Goal: Task Accomplishment & Management: Contribute content

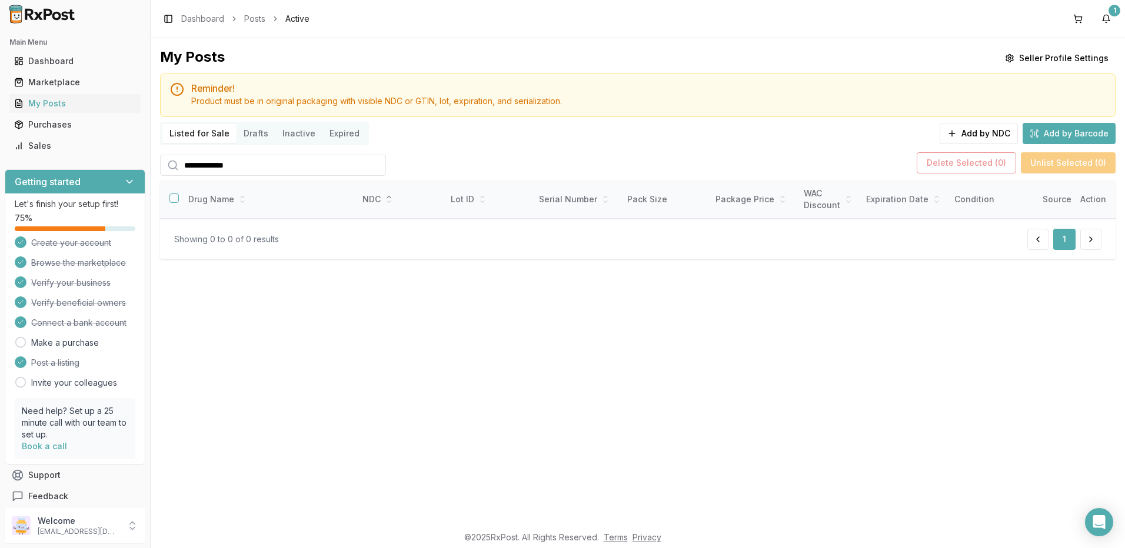
drag, startPoint x: 251, startPoint y: 164, endPoint x: 48, endPoint y: 159, distance: 202.5
click at [48, 159] on div "**********" at bounding box center [562, 274] width 1125 height 548
type input "****"
click at [50, 147] on div "Sales" at bounding box center [75, 146] width 122 height 12
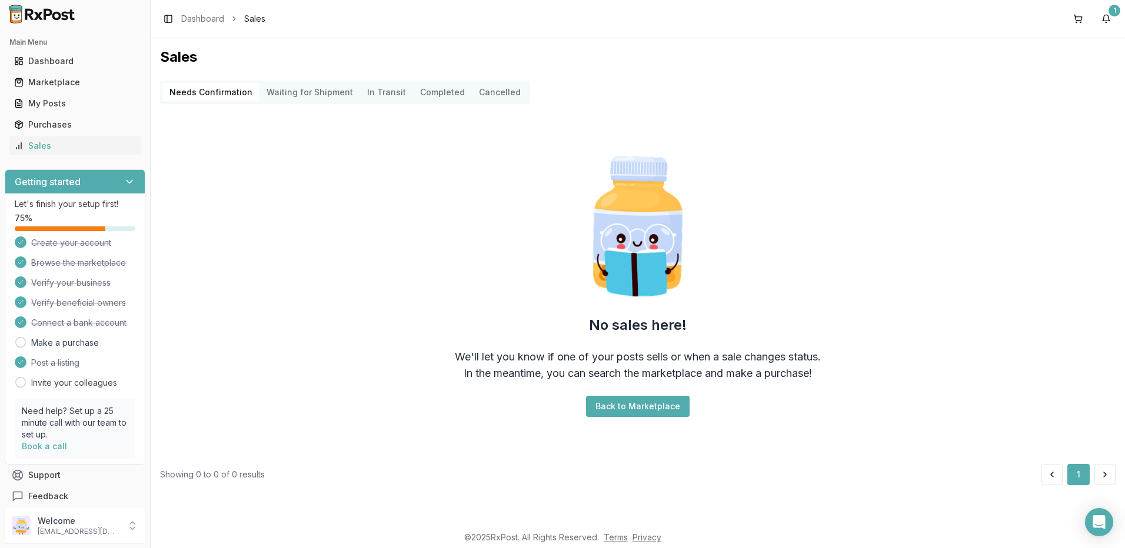
click at [211, 91] on Confirmation "Needs Confirmation" at bounding box center [210, 92] width 97 height 19
click at [48, 102] on div "My Posts" at bounding box center [75, 104] width 122 height 12
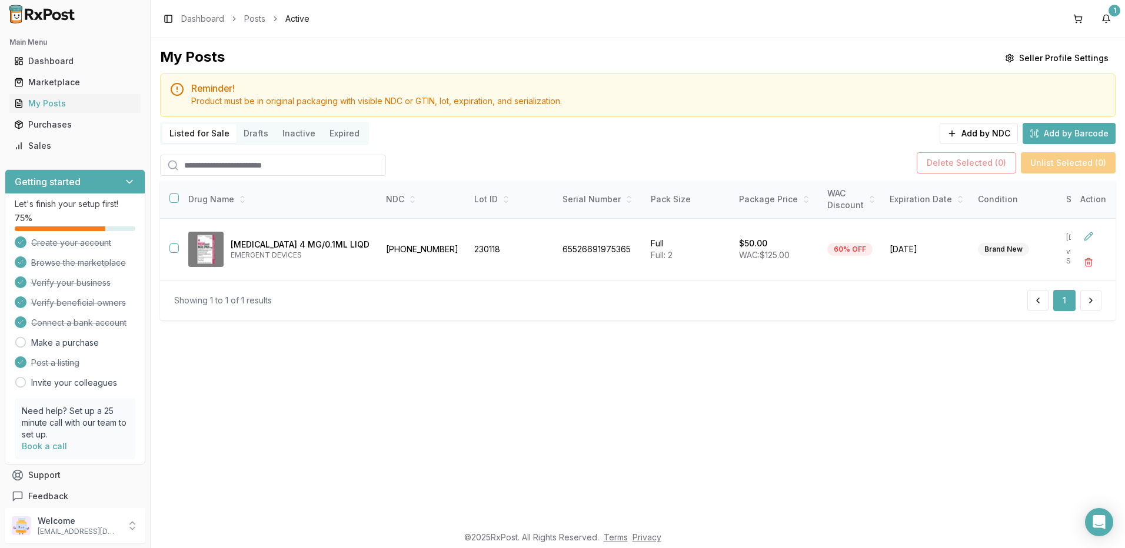
click at [290, 167] on input "search" at bounding box center [273, 165] width 226 height 21
type input "****"
click at [1058, 131] on button "Add by Barcode" at bounding box center [1069, 133] width 93 height 21
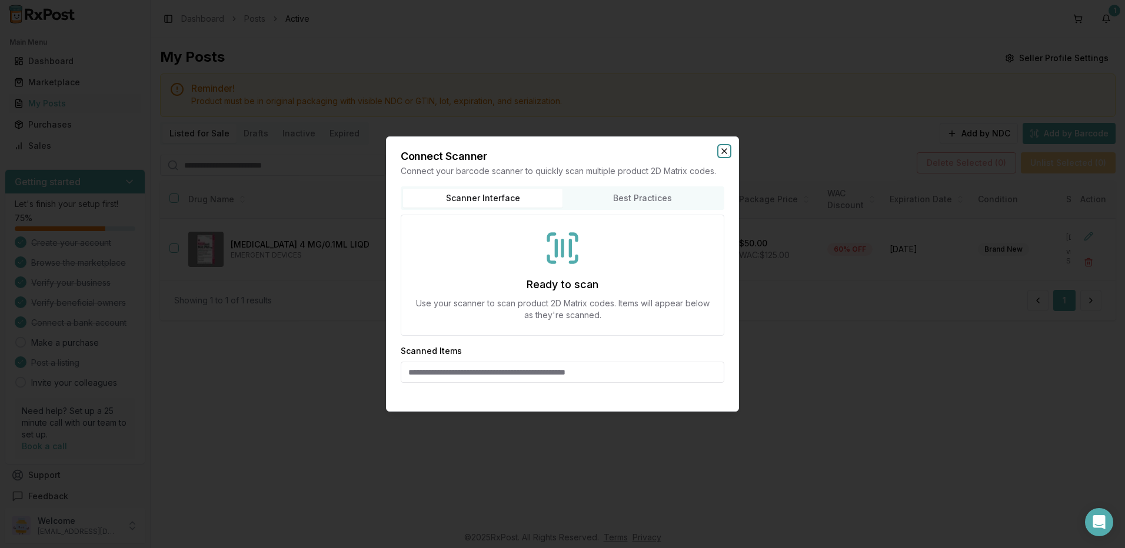
click at [726, 152] on icon "button" at bounding box center [724, 151] width 9 height 9
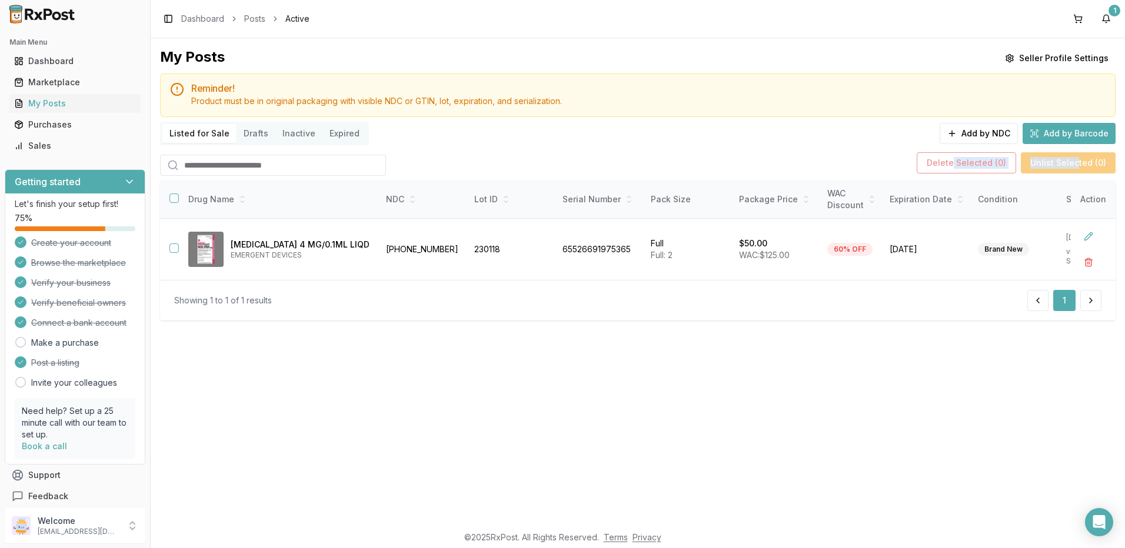
drag, startPoint x: 1079, startPoint y: 164, endPoint x: 957, endPoint y: 153, distance: 121.7
click at [957, 153] on div "Delete Selected ( 0 ) Unlist Selected ( 0 )" at bounding box center [1016, 162] width 199 height 21
click at [955, 137] on button "Add by NDC" at bounding box center [979, 133] width 78 height 21
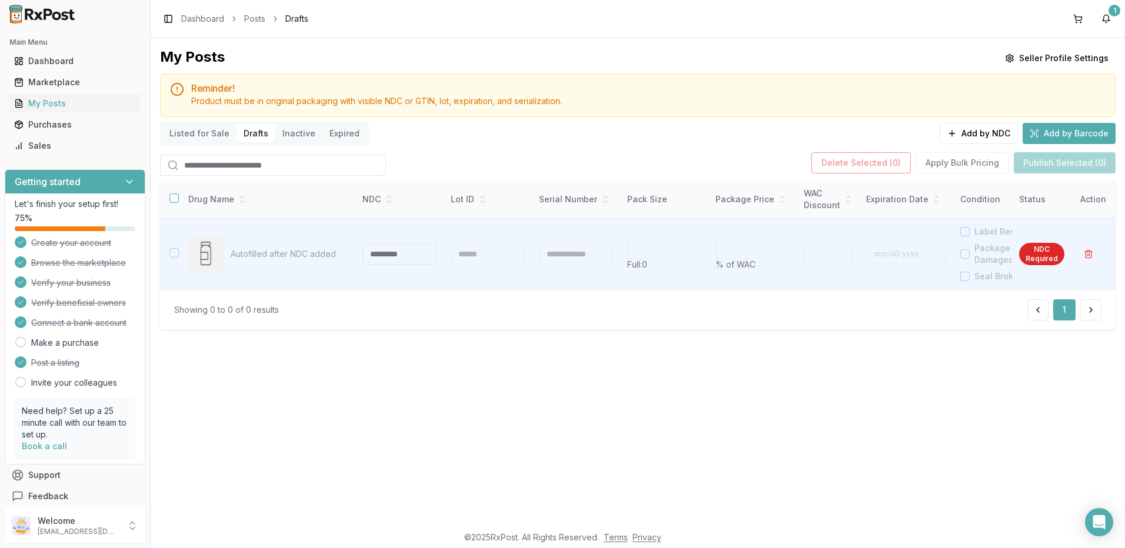
click at [243, 167] on input "search" at bounding box center [273, 165] width 226 height 21
drag, startPoint x: 228, startPoint y: 167, endPoint x: 155, endPoint y: 161, distance: 73.8
click at [155, 161] on div "My Posts Seller Profile Settings Reminder! Product must be in original packagin…" at bounding box center [638, 281] width 975 height 487
type input "******"
click at [175, 198] on button "button" at bounding box center [173, 198] width 9 height 9
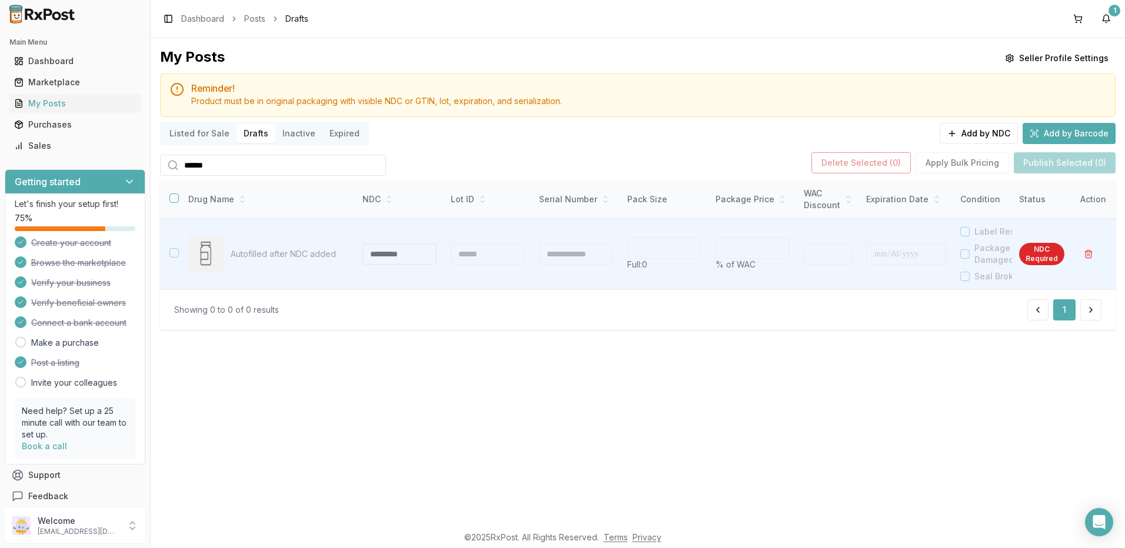
click at [232, 167] on input "******" at bounding box center [273, 165] width 226 height 21
drag, startPoint x: 232, startPoint y: 167, endPoint x: 141, endPoint y: 165, distance: 91.2
click at [141, 165] on div "Main Menu Dashboard Marketplace My Posts Purchases Sales Getting started Let's …" at bounding box center [562, 274] width 1125 height 548
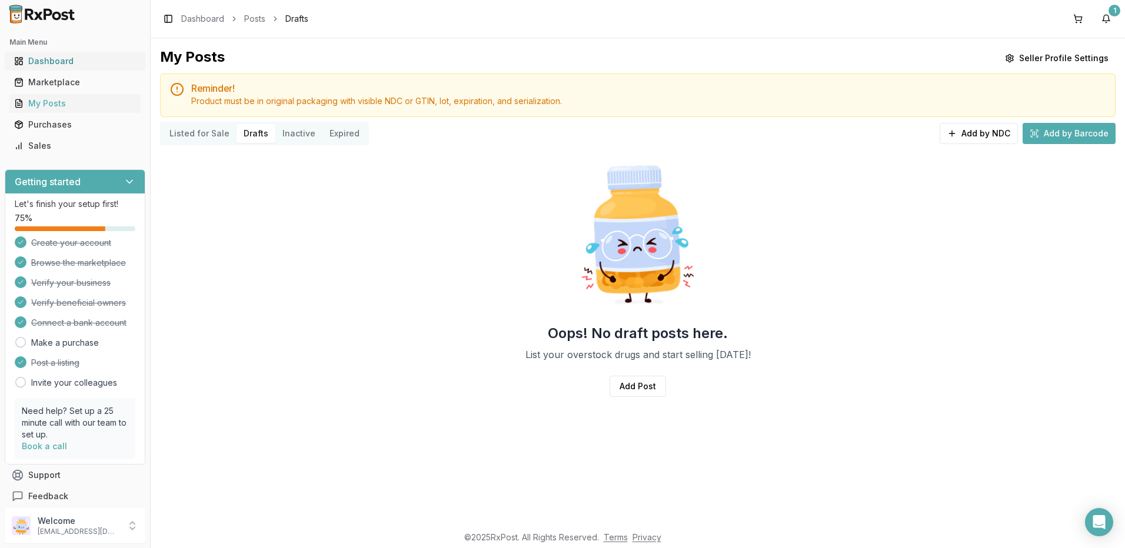
click at [56, 62] on div "Dashboard" at bounding box center [75, 61] width 122 height 12
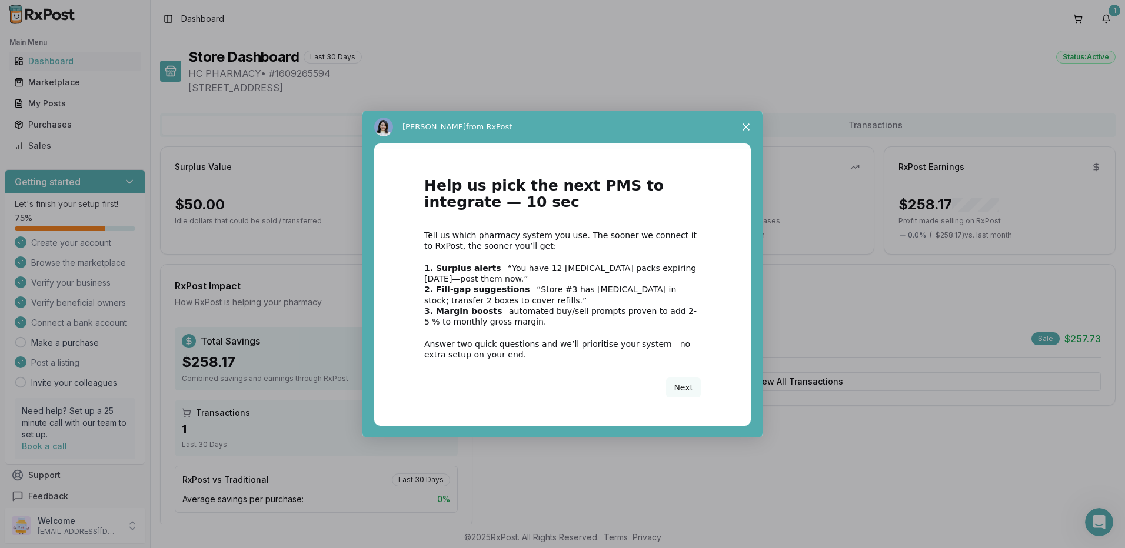
click at [744, 127] on icon "Close survey" at bounding box center [746, 127] width 7 height 7
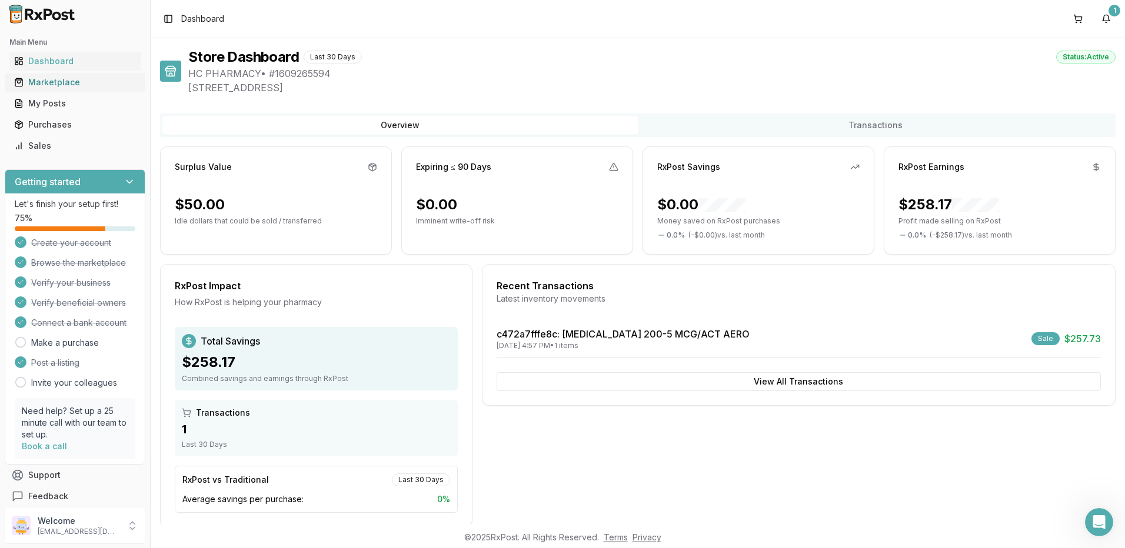
click at [64, 82] on div "Marketplace" at bounding box center [75, 83] width 122 height 12
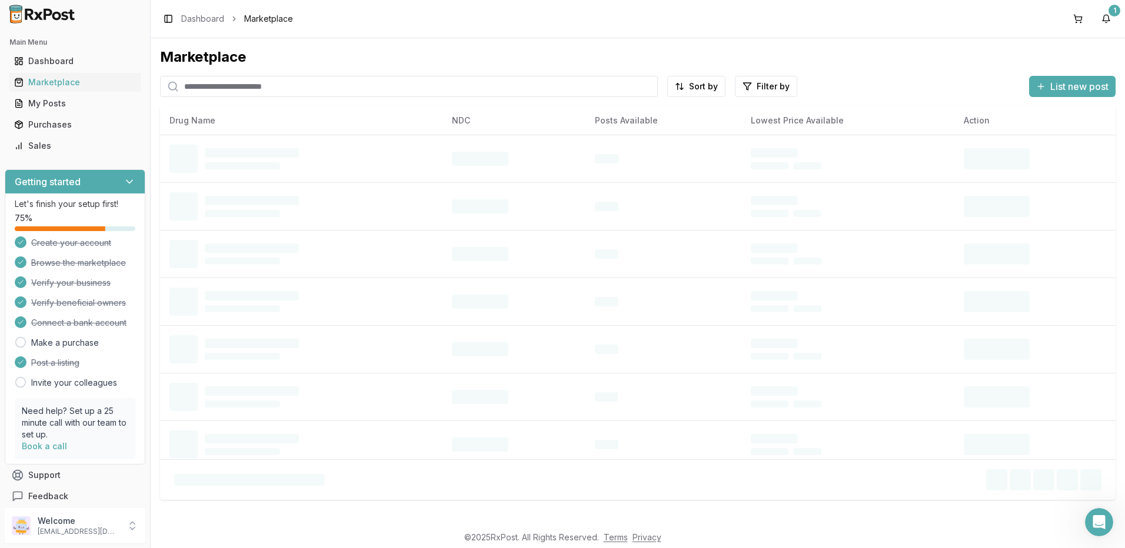
click at [271, 89] on input "search" at bounding box center [409, 86] width 498 height 21
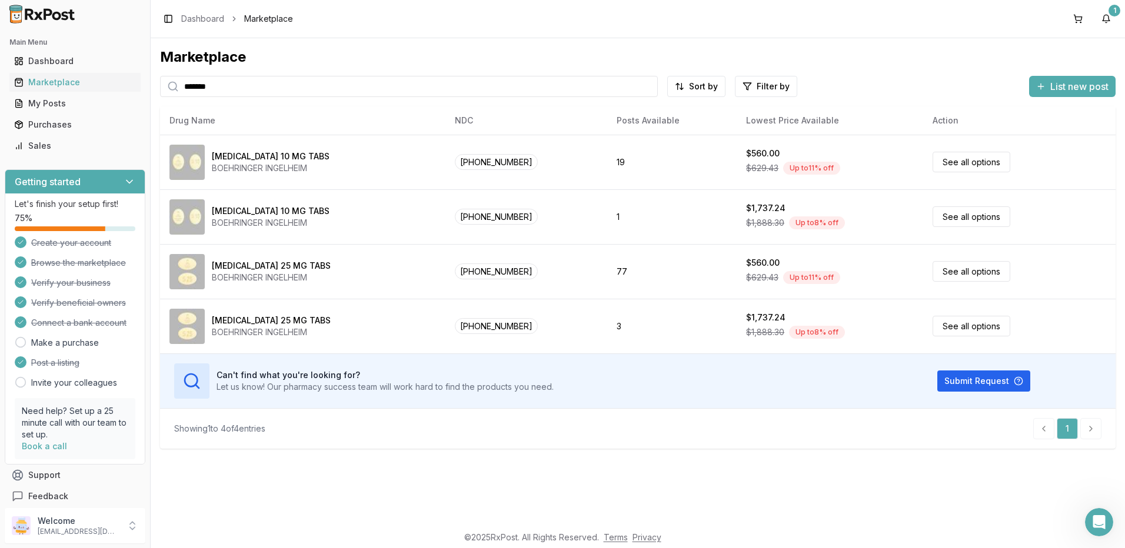
type input "*******"
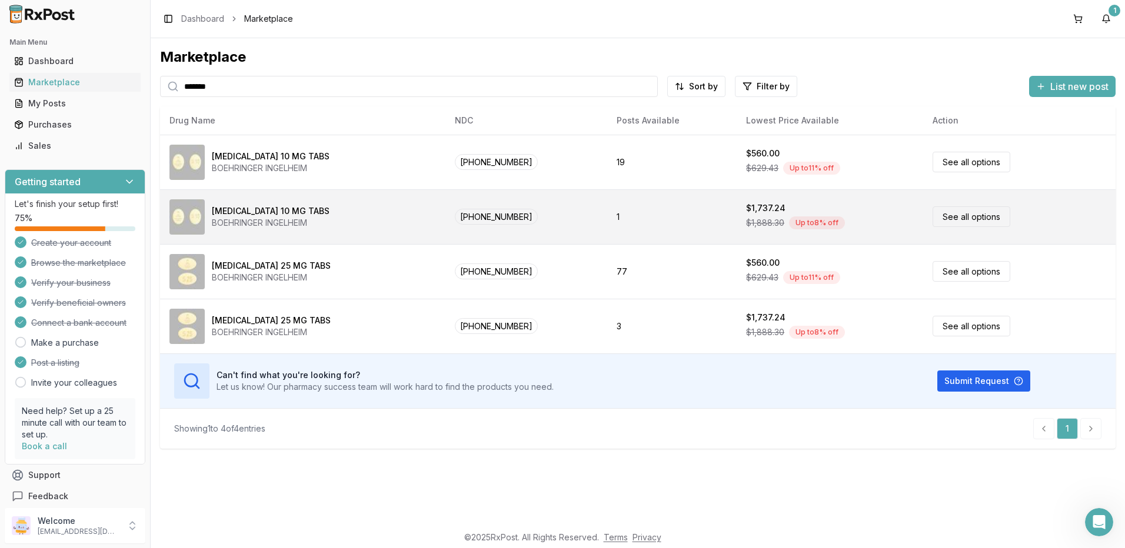
drag, startPoint x: 487, startPoint y: 218, endPoint x: 418, endPoint y: 231, distance: 70.1
click at [418, 231] on div "Jardiance 10 MG TABS BOEHRINGER INGELHEIM" at bounding box center [302, 216] width 267 height 35
click at [446, 206] on td "00597-0152-90" at bounding box center [525, 216] width 161 height 55
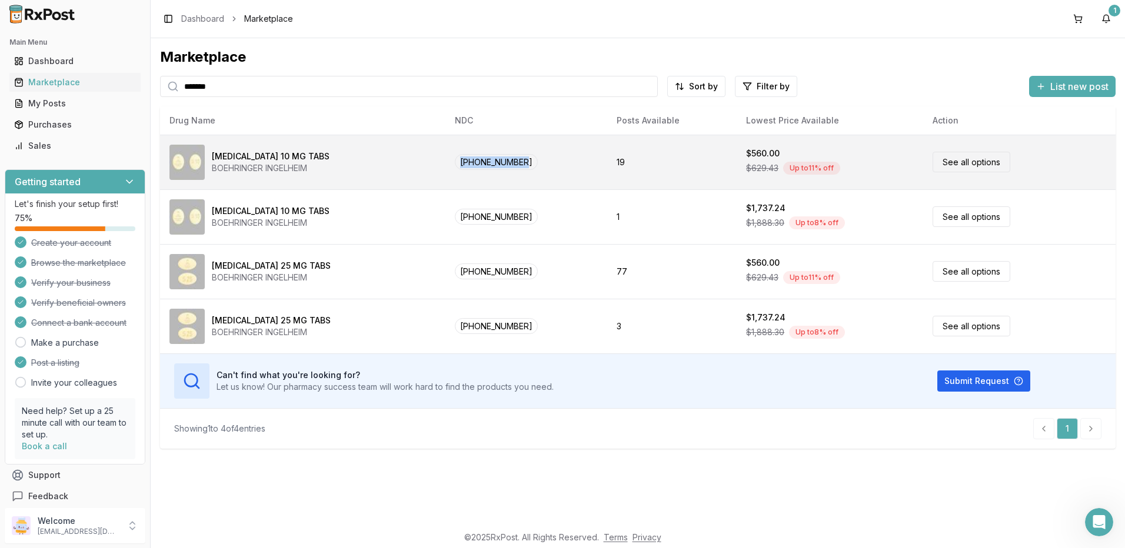
drag, startPoint x: 444, startPoint y: 149, endPoint x: 513, endPoint y: 158, distance: 69.9
click at [513, 158] on td "00597-0152-30" at bounding box center [525, 162] width 161 height 55
click at [962, 158] on link "See all options" at bounding box center [972, 162] width 78 height 21
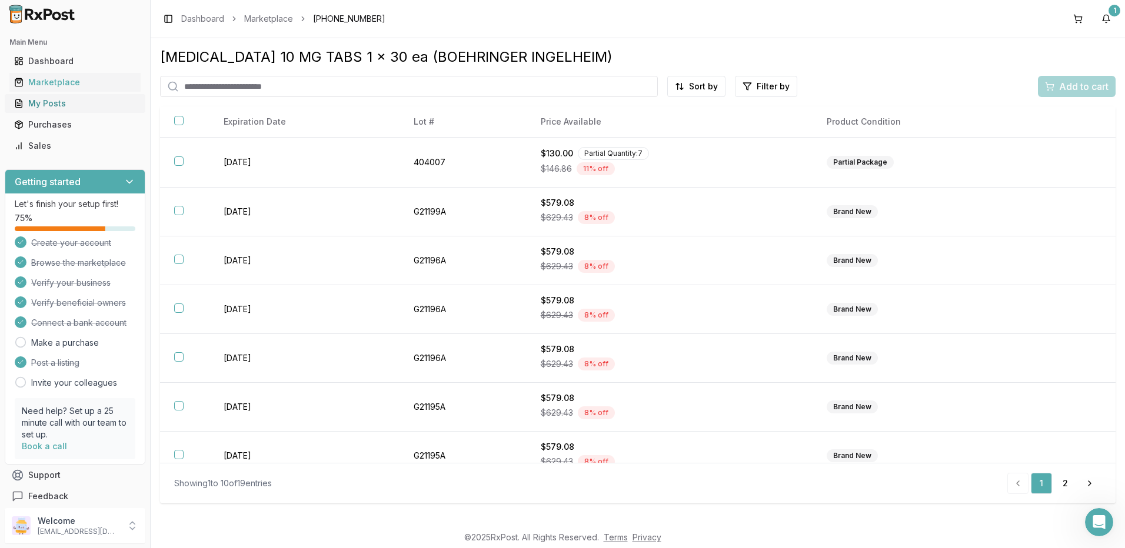
click at [51, 102] on div "My Posts" at bounding box center [75, 104] width 122 height 12
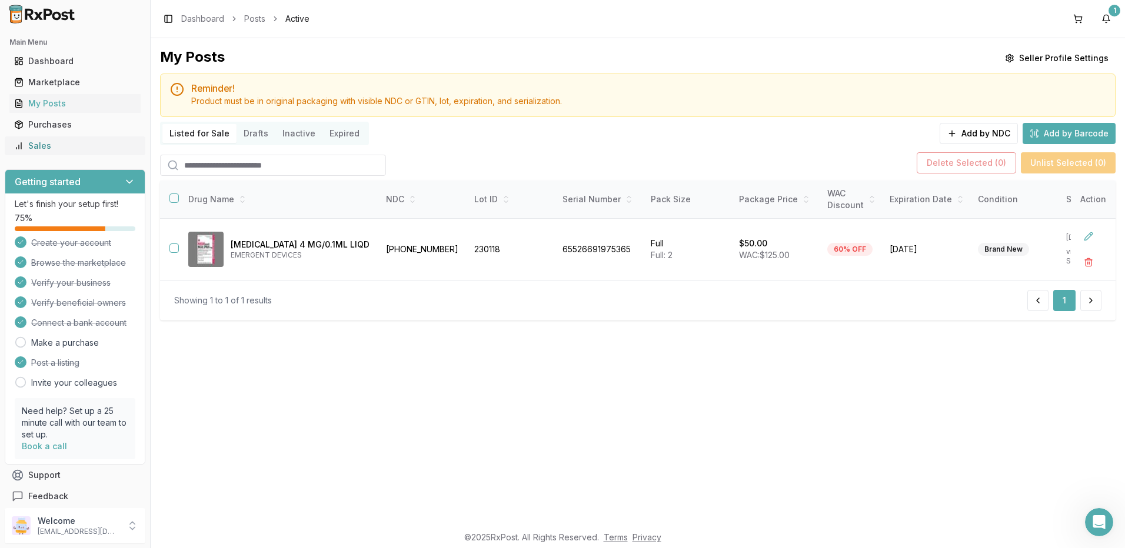
click at [51, 150] on div "Sales" at bounding box center [75, 146] width 122 height 12
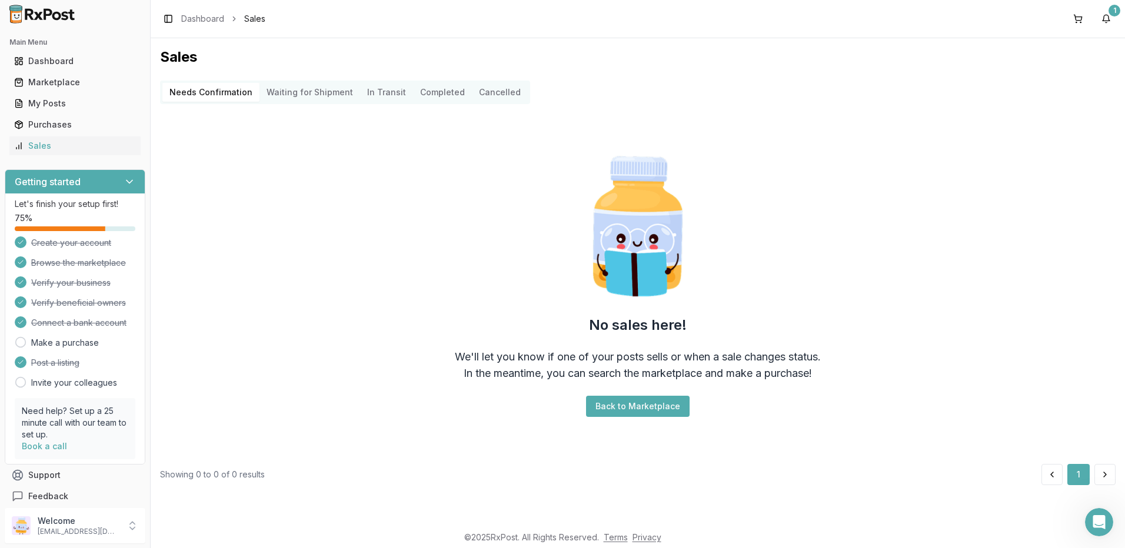
click at [200, 91] on Confirmation "Needs Confirmation" at bounding box center [210, 92] width 97 height 19
click at [294, 91] on Shipment "Waiting for Shipment" at bounding box center [310, 92] width 101 height 19
click at [383, 89] on Transit "In Transit" at bounding box center [386, 92] width 53 height 19
click at [435, 95] on button "Completed" at bounding box center [442, 92] width 59 height 19
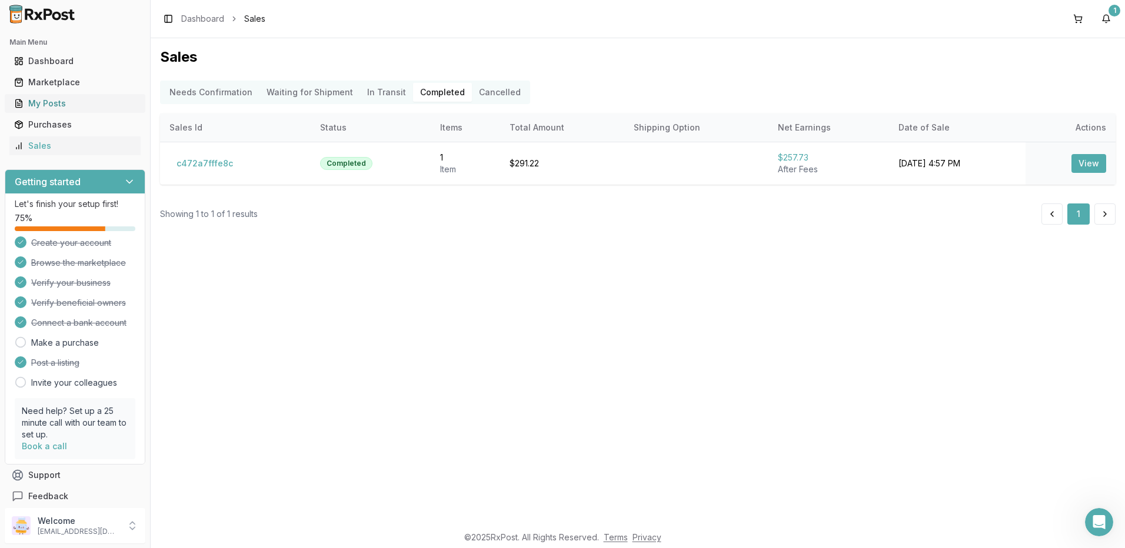
click at [51, 102] on div "My Posts" at bounding box center [75, 104] width 122 height 12
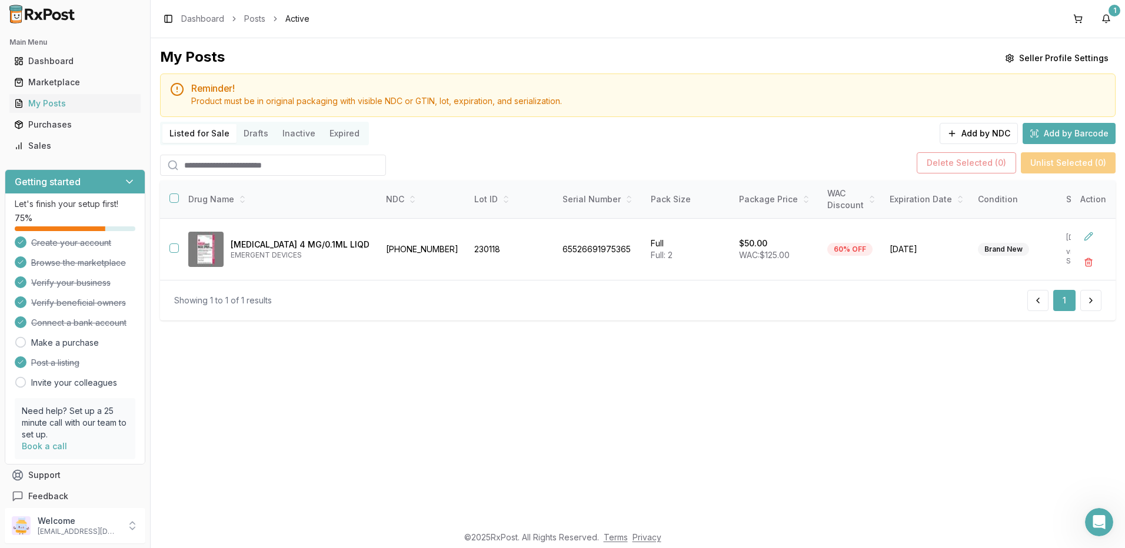
click at [190, 132] on button "Listed for Sale" at bounding box center [199, 133] width 74 height 19
click at [1055, 132] on button "Add by Barcode" at bounding box center [1069, 133] width 93 height 21
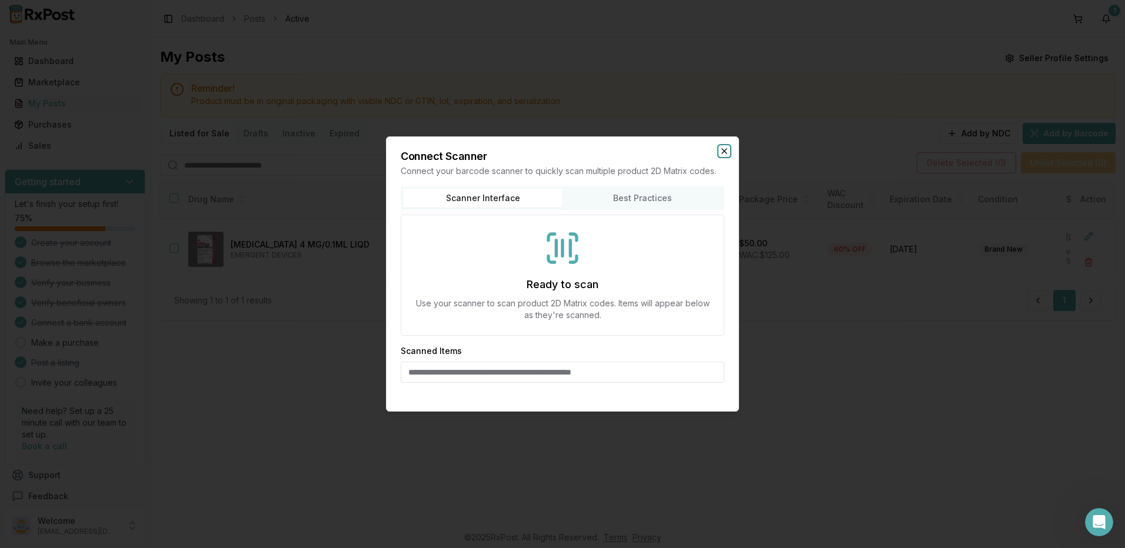
click at [724, 149] on icon "button" at bounding box center [724, 151] width 9 height 9
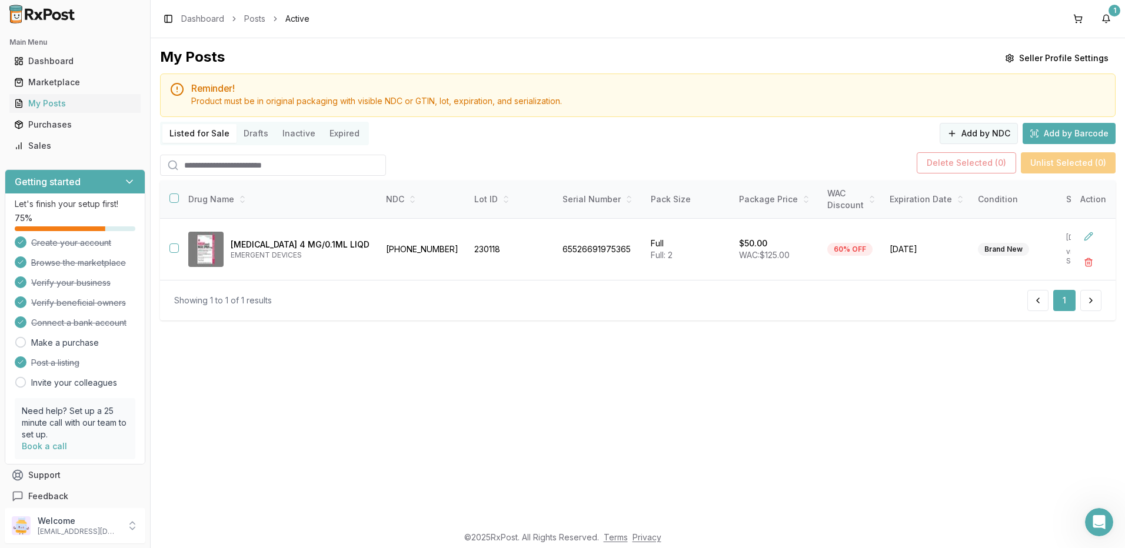
click at [973, 132] on button "Add by NDC" at bounding box center [979, 133] width 78 height 21
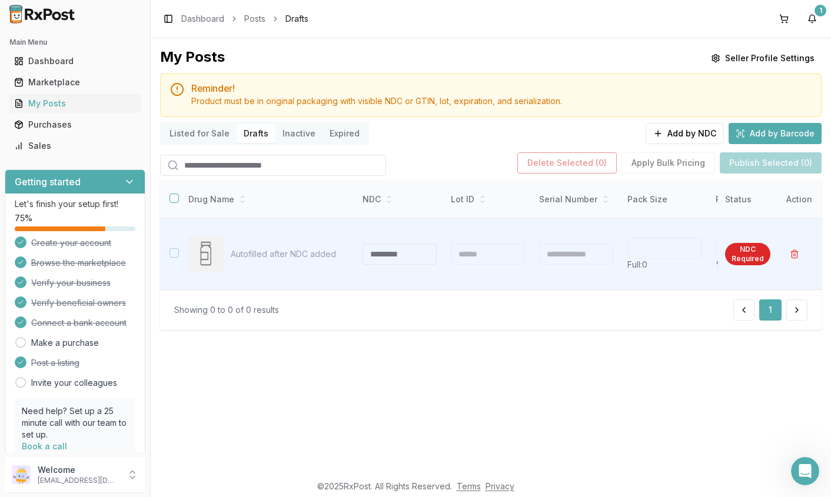
drag, startPoint x: 246, startPoint y: 158, endPoint x: 252, endPoint y: 158, distance: 6.5
click at [250, 158] on input "search" at bounding box center [273, 165] width 226 height 21
type input "**********"
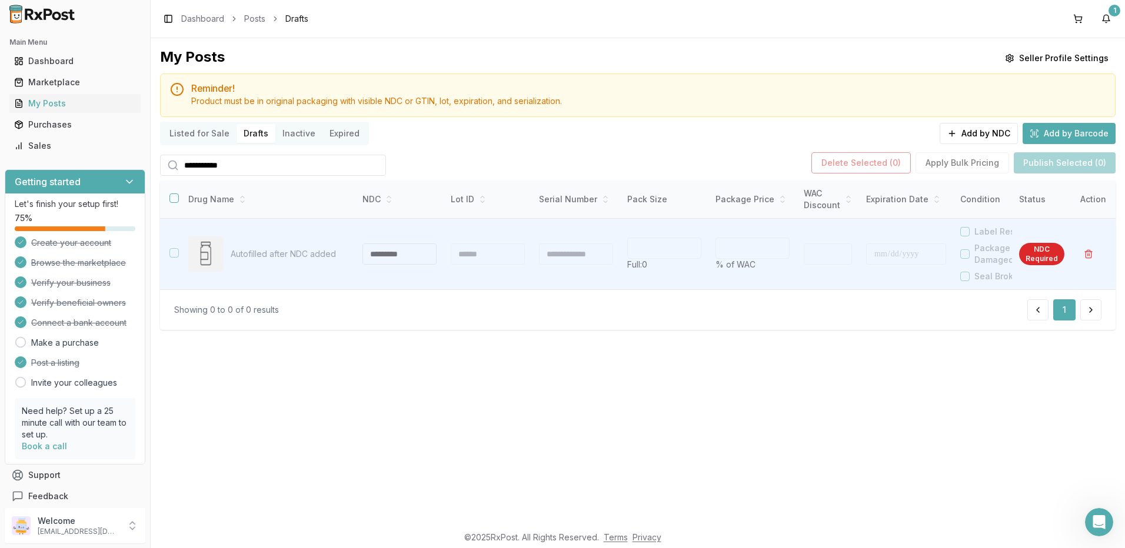
drag, startPoint x: 249, startPoint y: 161, endPoint x: 166, endPoint y: 164, distance: 83.1
click at [157, 166] on div "**********" at bounding box center [638, 281] width 975 height 487
click at [490, 155] on div "**********" at bounding box center [638, 163] width 956 height 26
click at [1084, 132] on button "Add by Barcode" at bounding box center [1069, 133] width 93 height 21
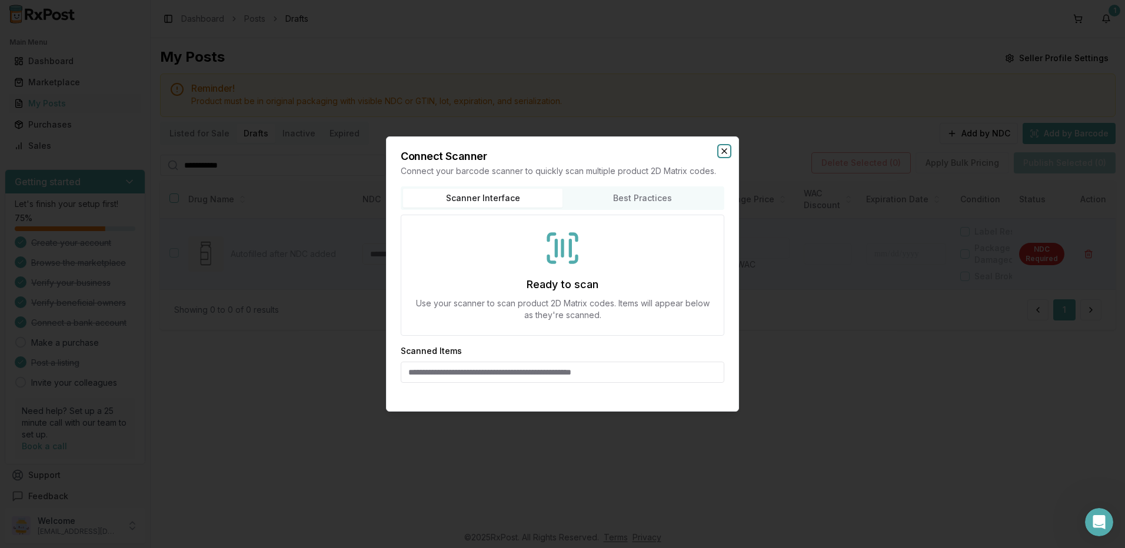
click at [727, 148] on icon "button" at bounding box center [724, 151] width 9 height 9
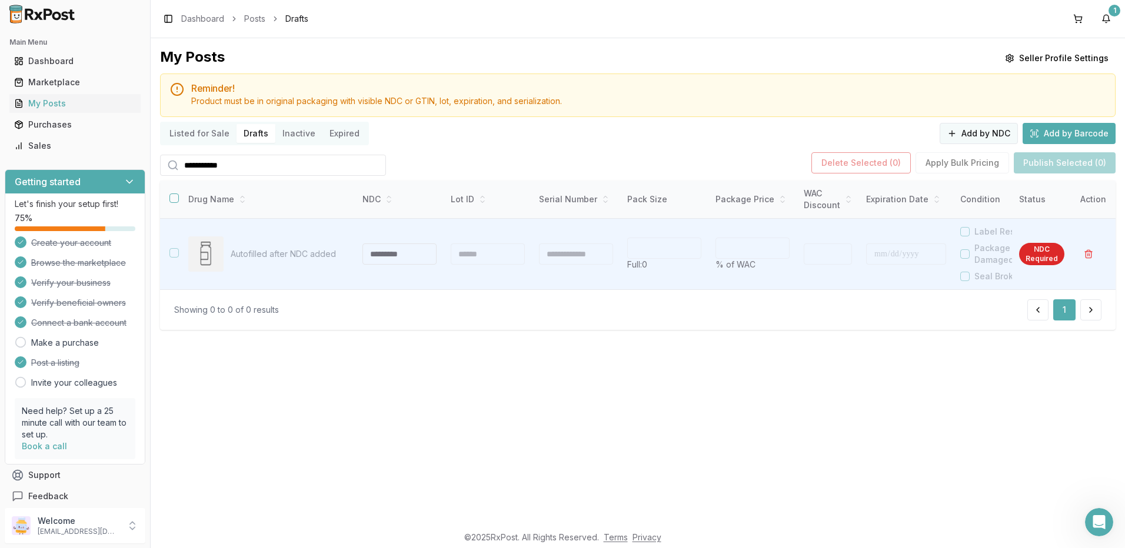
click at [980, 134] on button "Add by NDC" at bounding box center [979, 133] width 78 height 21
click at [169, 165] on icon at bounding box center [173, 165] width 12 height 12
click at [171, 198] on button "button" at bounding box center [173, 198] width 9 height 9
click at [174, 164] on icon at bounding box center [173, 165] width 12 height 12
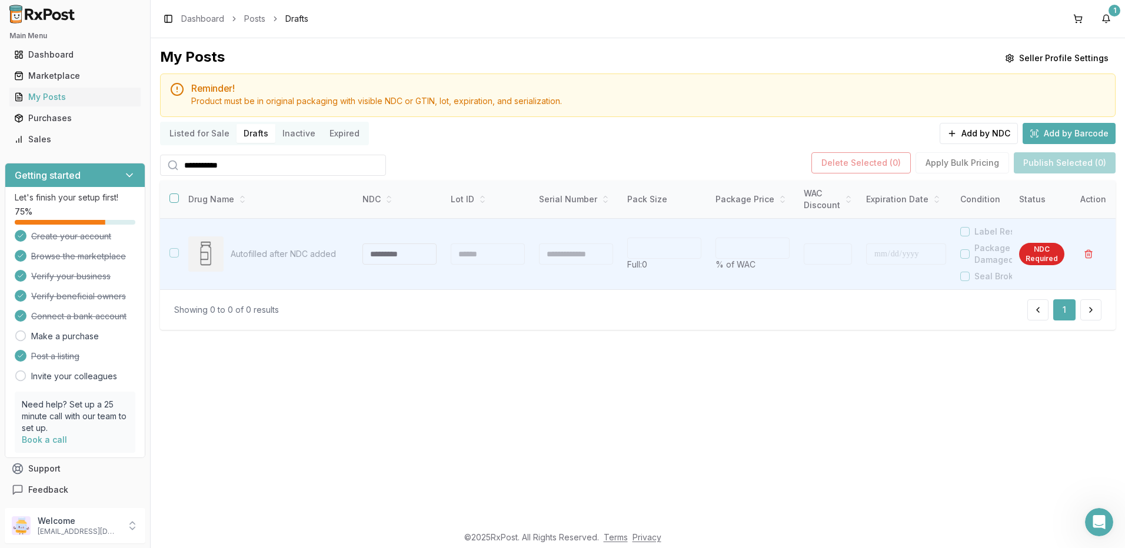
scroll to position [8, 0]
click at [34, 138] on div "Sales" at bounding box center [75, 138] width 122 height 12
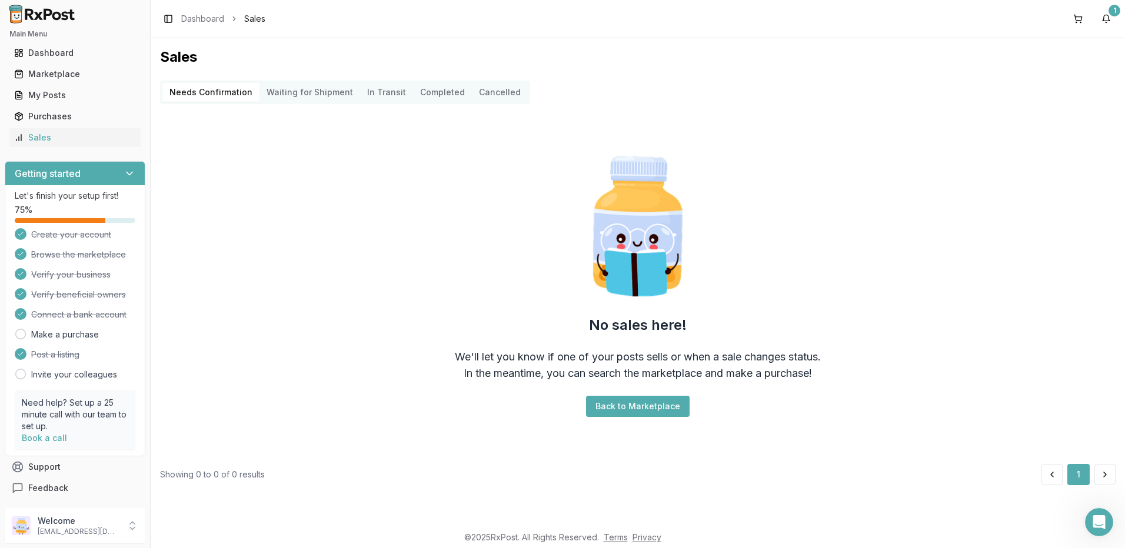
click at [631, 398] on button "Back to Marketplace" at bounding box center [638, 406] width 104 height 21
click at [653, 408] on button "Back to Marketplace" at bounding box center [638, 406] width 104 height 21
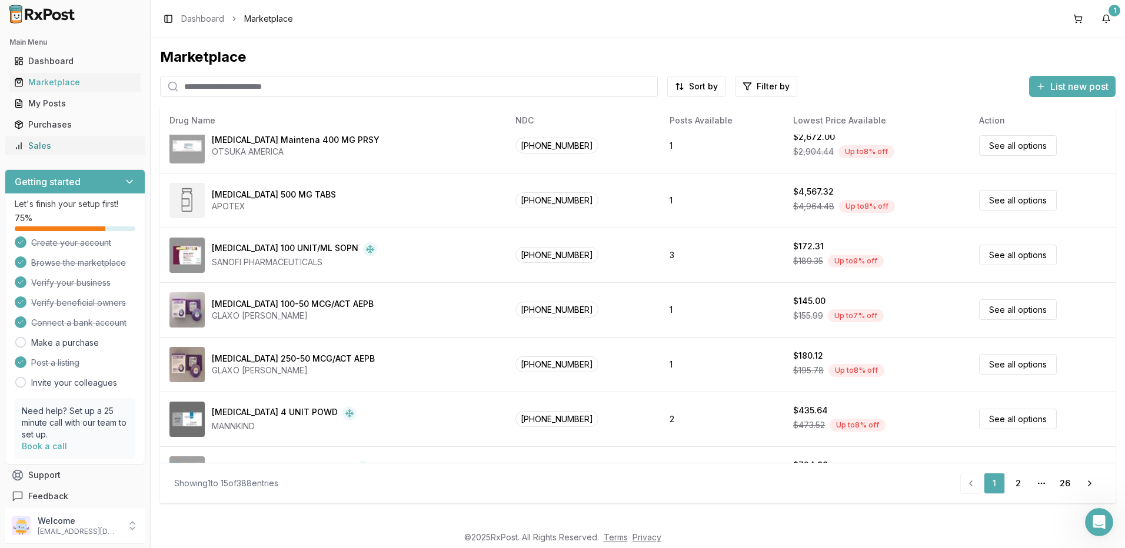
click at [34, 146] on div "Sales" at bounding box center [75, 146] width 122 height 12
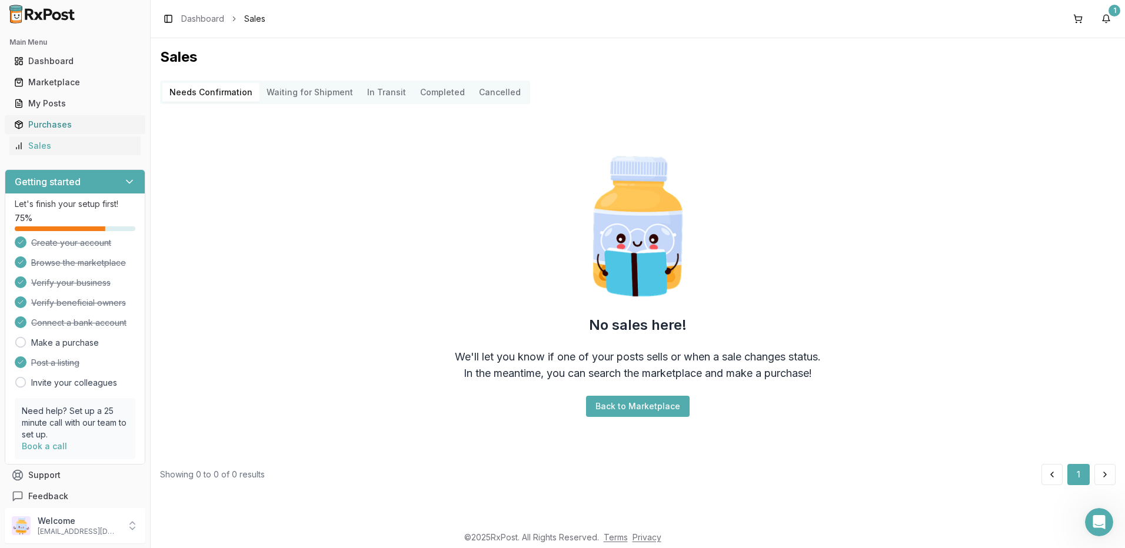
click at [40, 126] on div "Purchases" at bounding box center [75, 125] width 122 height 12
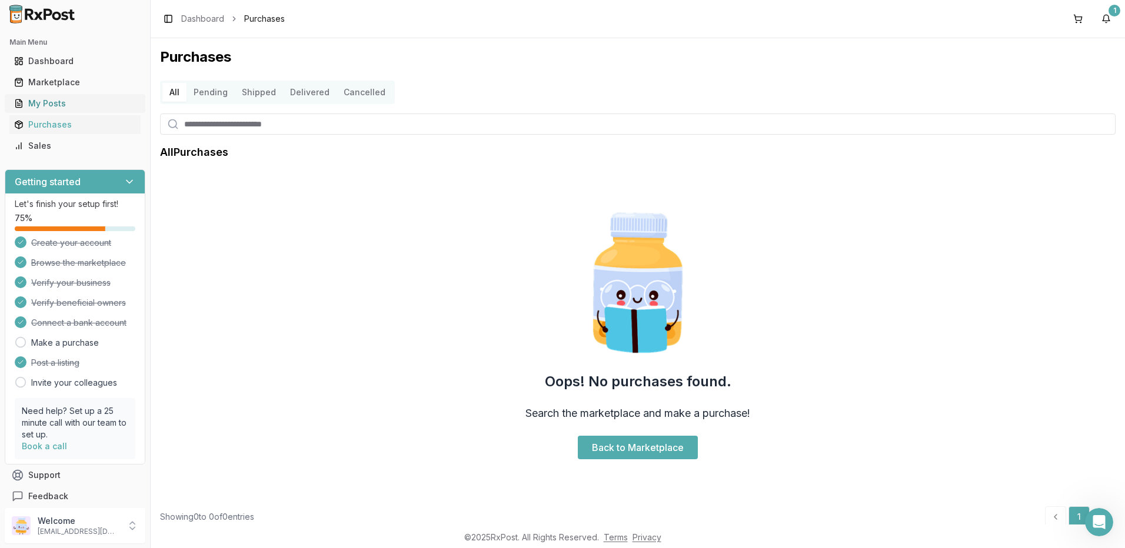
click at [37, 102] on div "My Posts" at bounding box center [75, 104] width 122 height 12
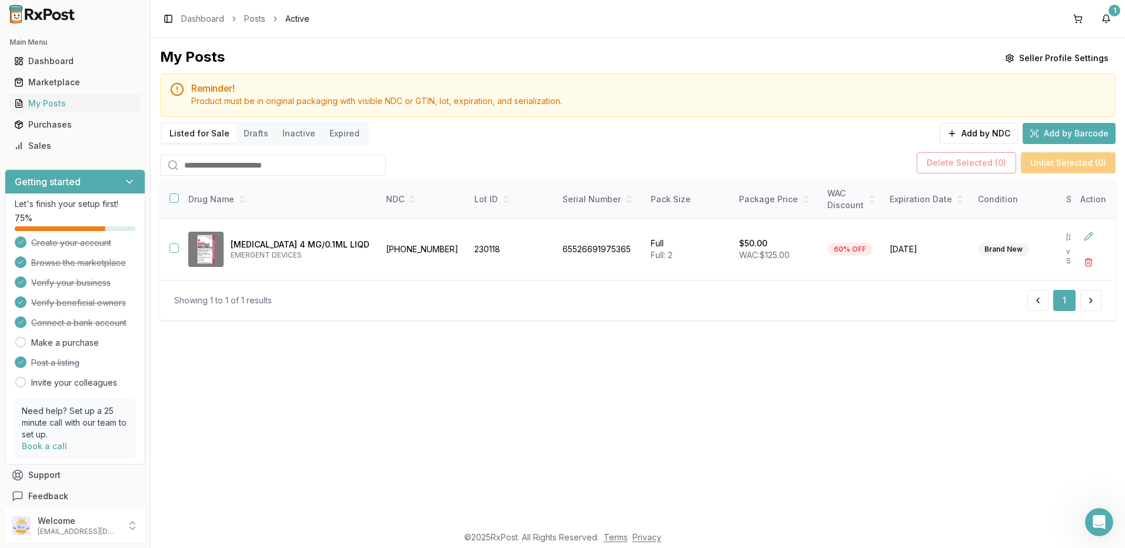
click at [196, 167] on input "search" at bounding box center [273, 165] width 226 height 21
paste input "**********"
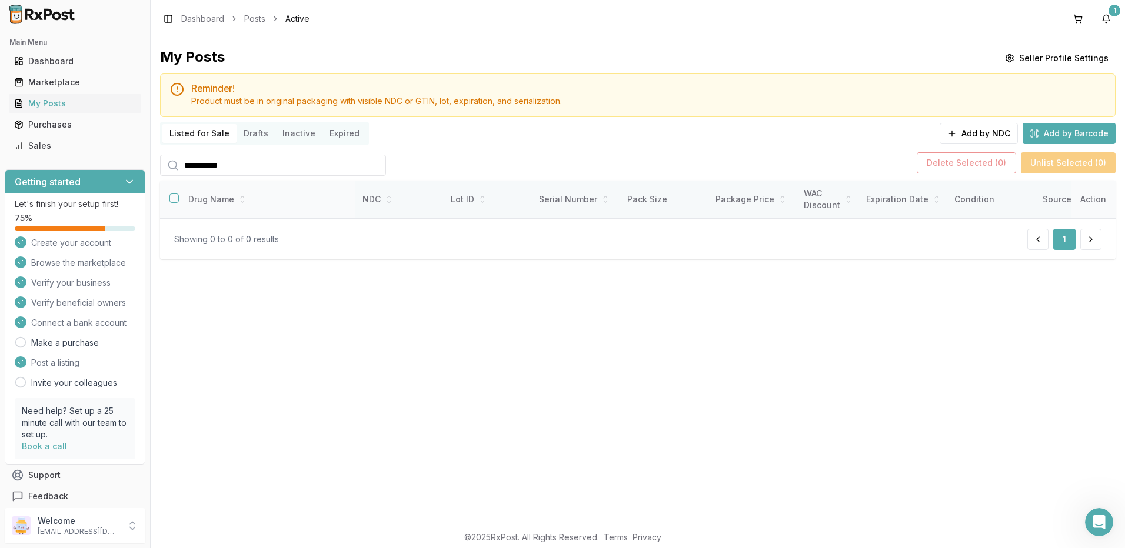
click at [171, 199] on button "button" at bounding box center [173, 198] width 9 height 9
click at [169, 167] on circle at bounding box center [173, 165] width 8 height 8
drag, startPoint x: 247, startPoint y: 167, endPoint x: 167, endPoint y: 169, distance: 80.1
click at [167, 169] on div "**********" at bounding box center [273, 165] width 226 height 21
type input "***"
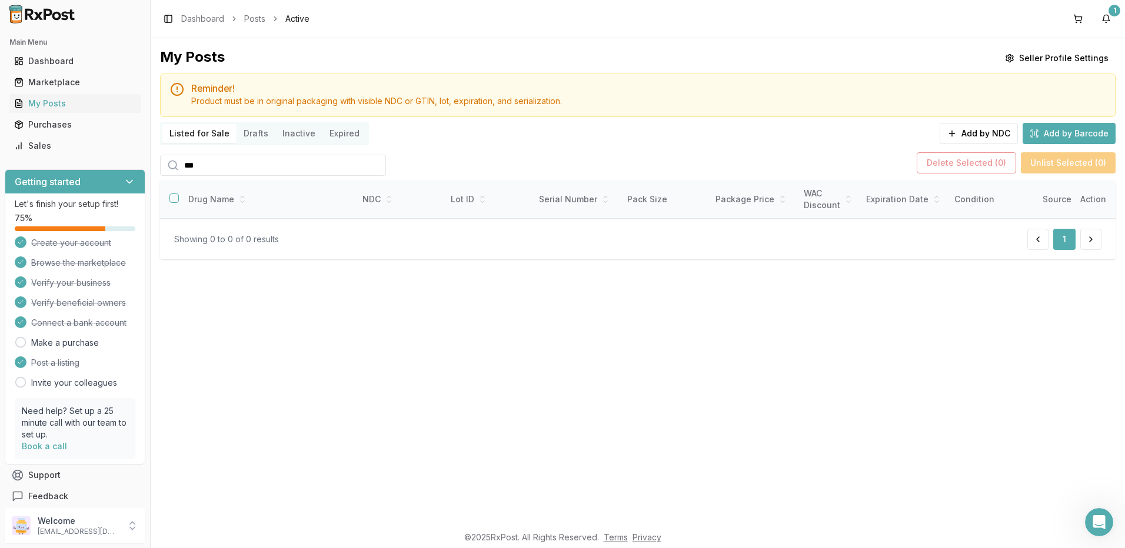
click at [251, 135] on button "Drafts" at bounding box center [256, 133] width 39 height 19
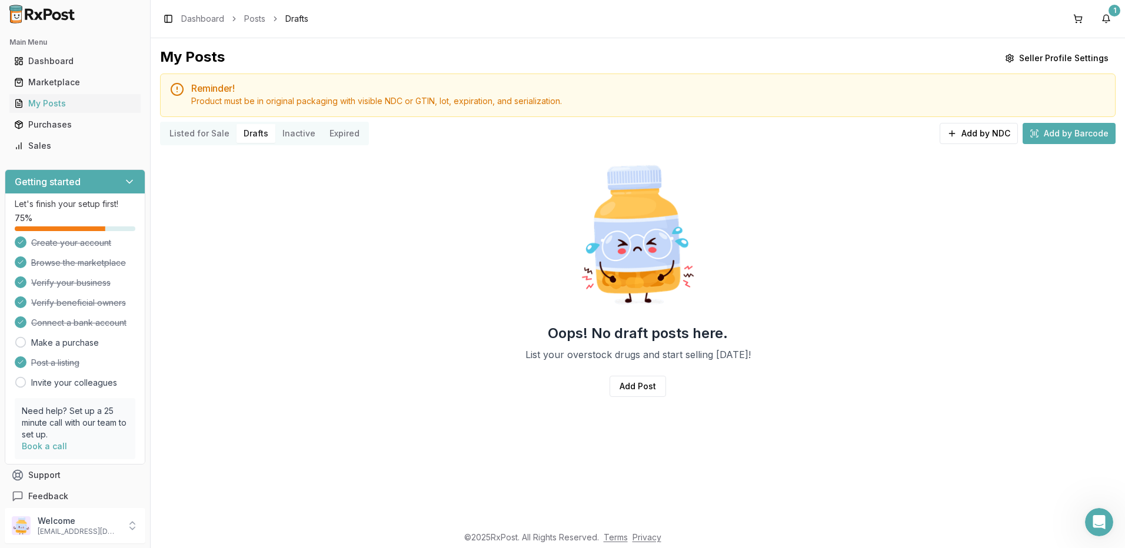
click at [292, 136] on button "Inactive" at bounding box center [298, 133] width 47 height 19
click at [345, 139] on button "Expired" at bounding box center [344, 133] width 44 height 19
click at [199, 133] on button "Listed for Sale" at bounding box center [199, 133] width 74 height 19
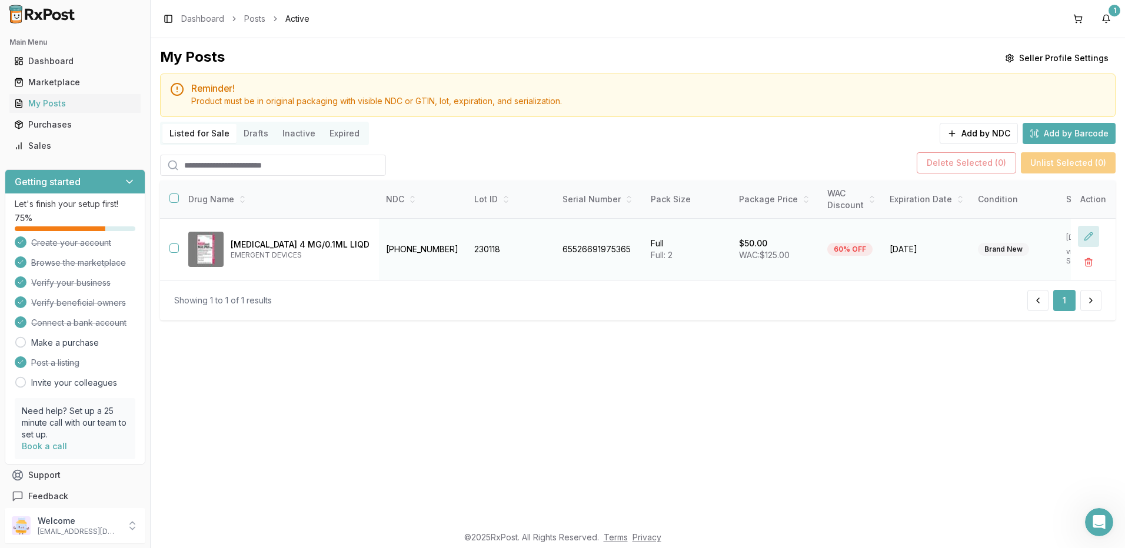
click at [1091, 234] on button at bounding box center [1088, 236] width 21 height 21
click at [1088, 235] on button at bounding box center [1088, 236] width 21 height 21
click at [217, 338] on div "My Posts Seller Profile Settings Reminder! Product must be in original packagin…" at bounding box center [638, 281] width 975 height 487
click at [171, 198] on button "button" at bounding box center [173, 198] width 9 height 9
click at [1066, 133] on button "Add by Barcode" at bounding box center [1069, 133] width 93 height 21
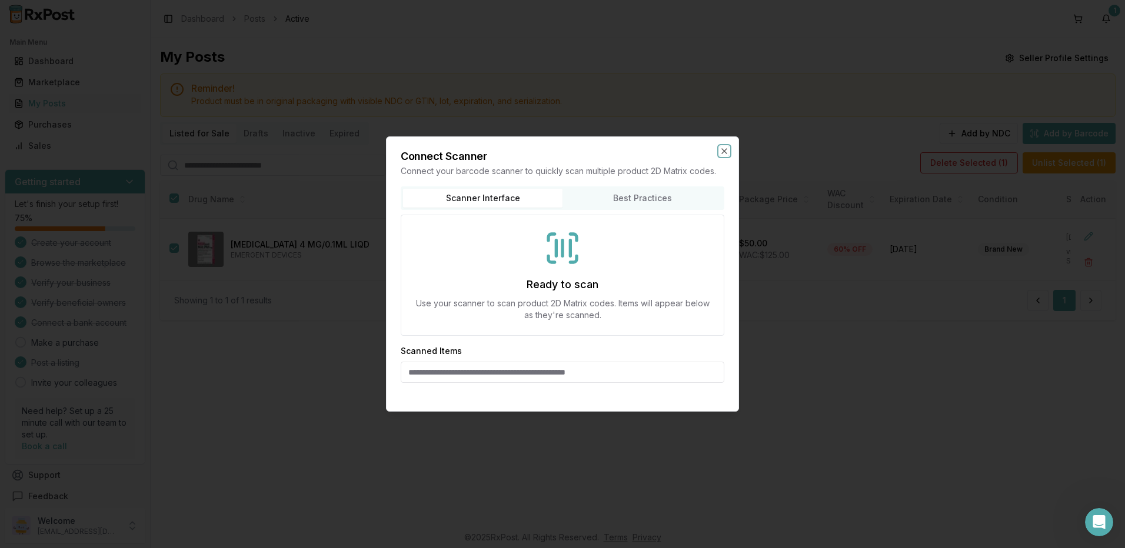
drag, startPoint x: 728, startPoint y: 149, endPoint x: 741, endPoint y: 150, distance: 13.6
click at [729, 149] on icon "button" at bounding box center [724, 151] width 9 height 9
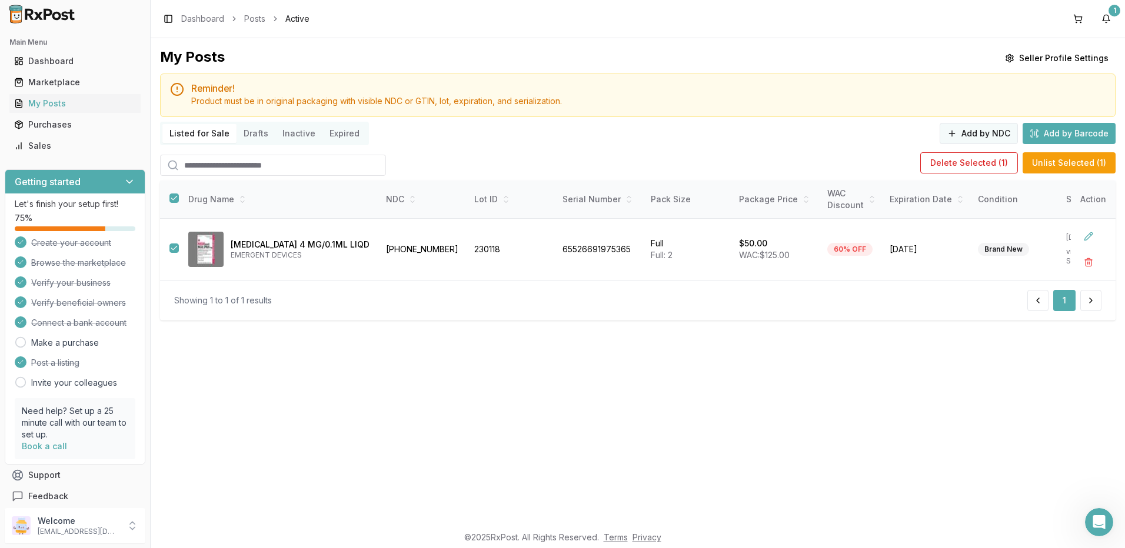
click at [985, 125] on button "Add by NDC" at bounding box center [979, 133] width 78 height 21
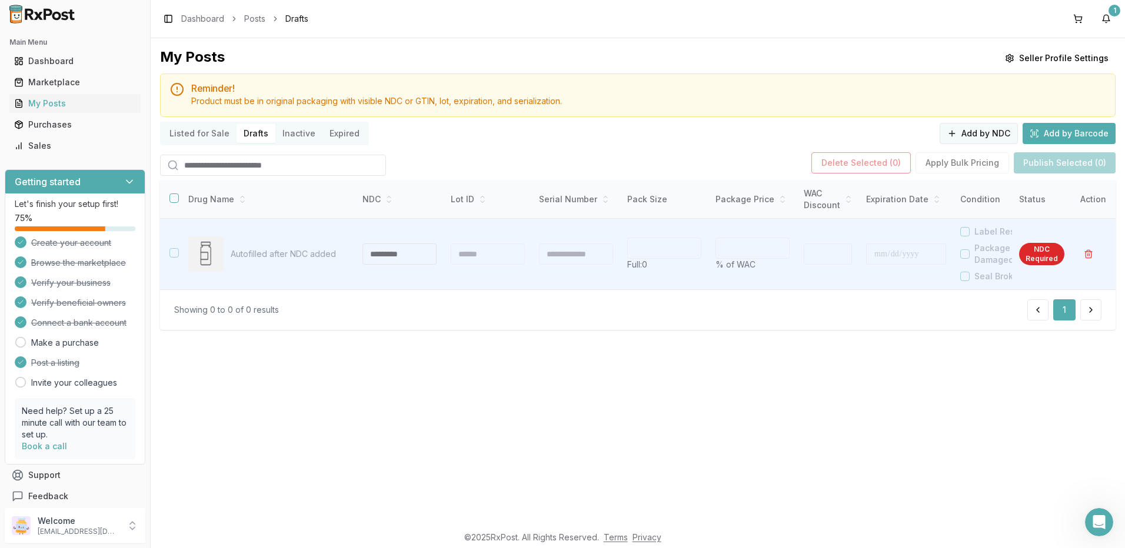
click at [977, 133] on button "Add by NDC" at bounding box center [979, 133] width 78 height 21
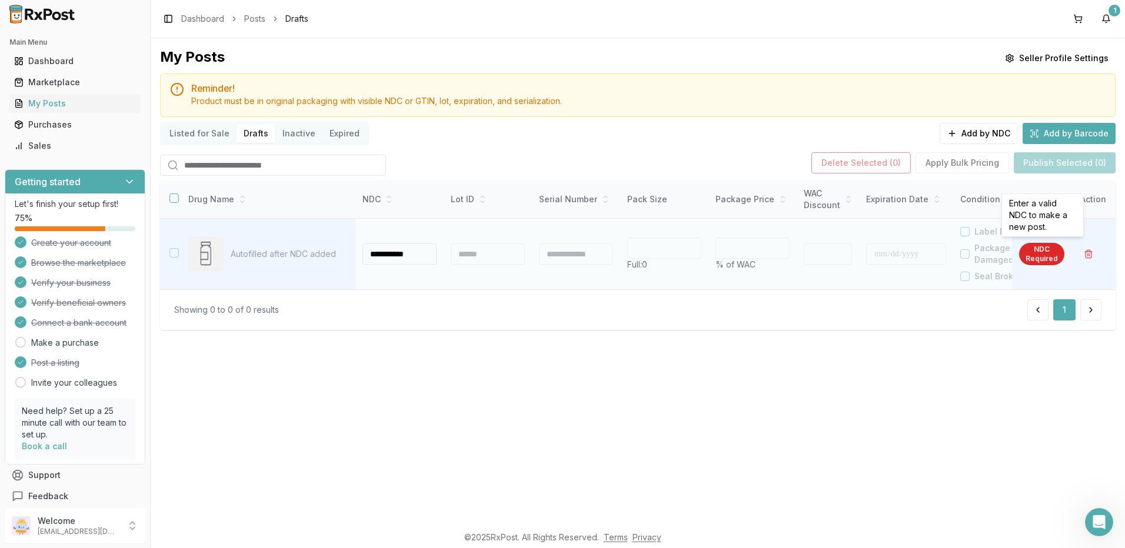
type input "**********"
click at [1033, 252] on div "Validating..." at bounding box center [1037, 254] width 54 height 13
type input "**"
type input "*"
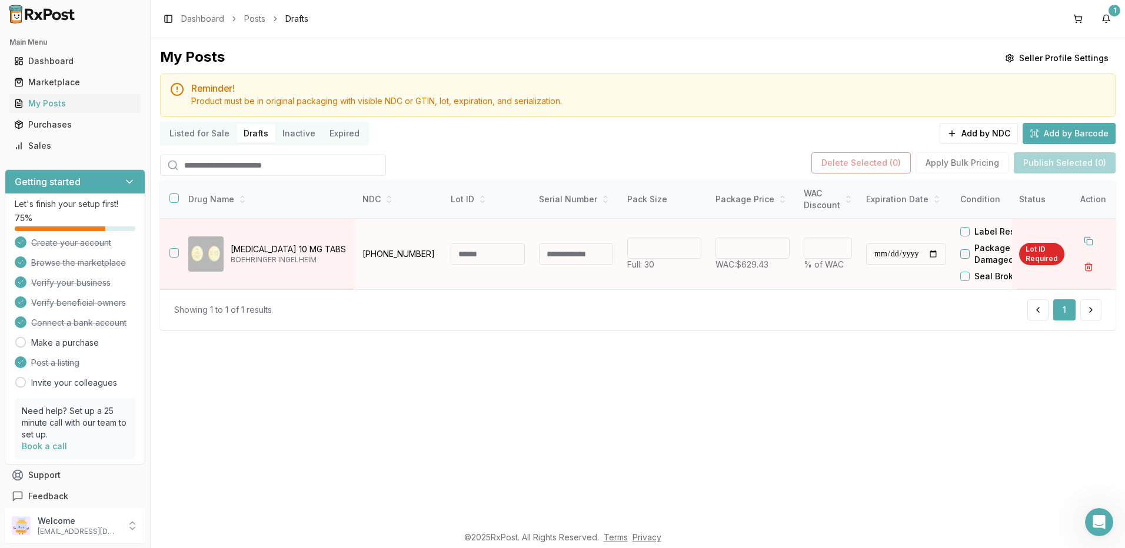
click at [1096, 264] on button "button" at bounding box center [1088, 267] width 21 height 21
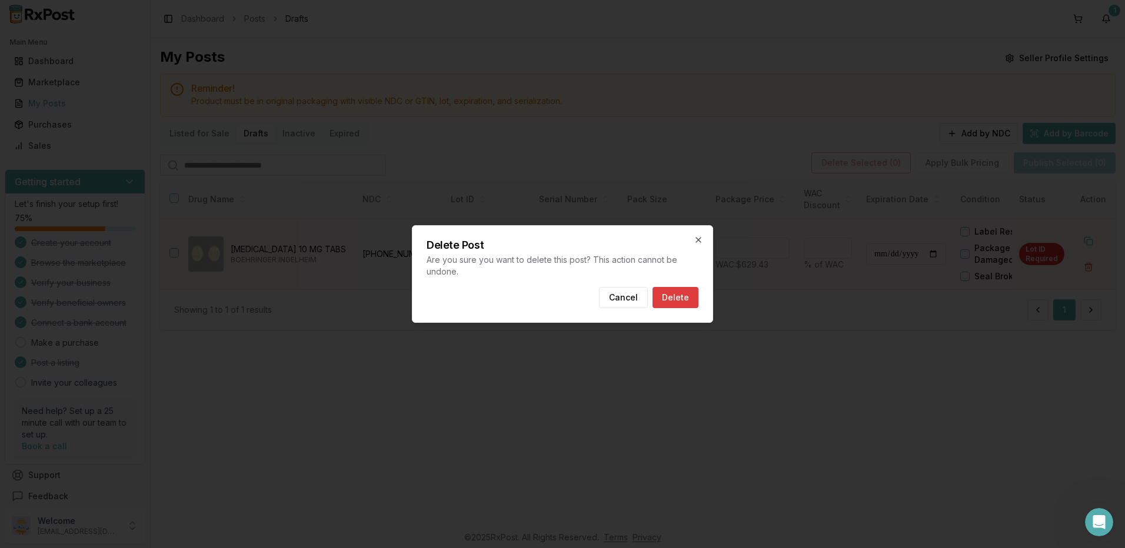
click at [677, 298] on button "Delete" at bounding box center [676, 297] width 46 height 21
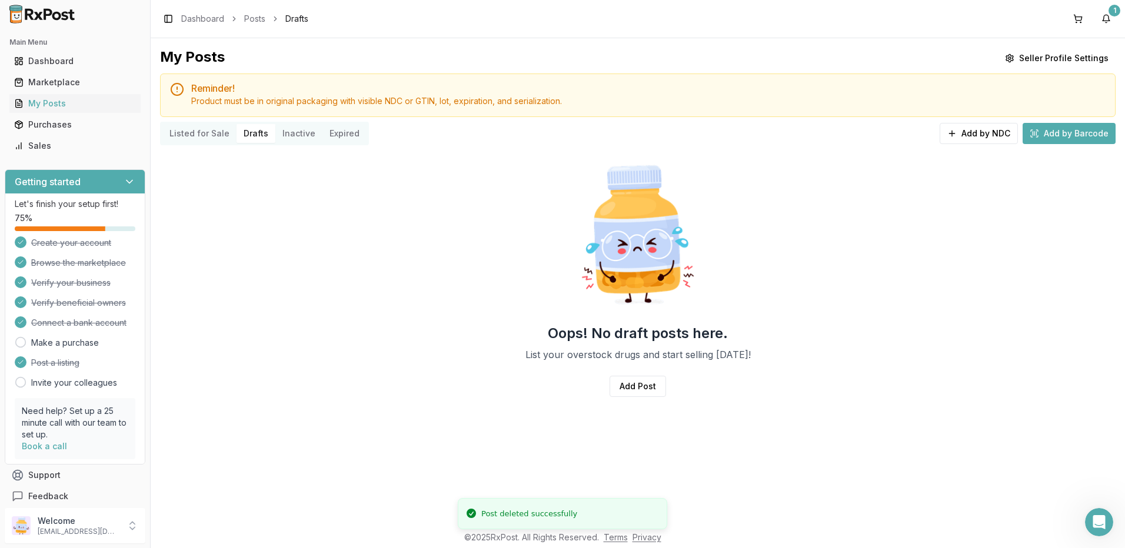
click at [1076, 135] on button "Add by Barcode" at bounding box center [1069, 133] width 93 height 21
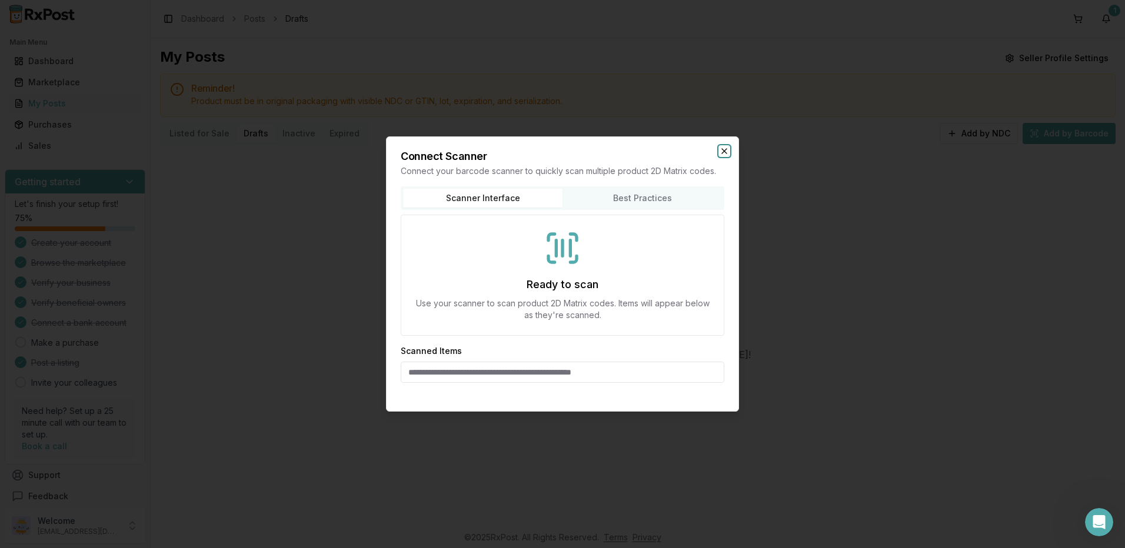
click at [726, 149] on icon "button" at bounding box center [724, 151] width 9 height 9
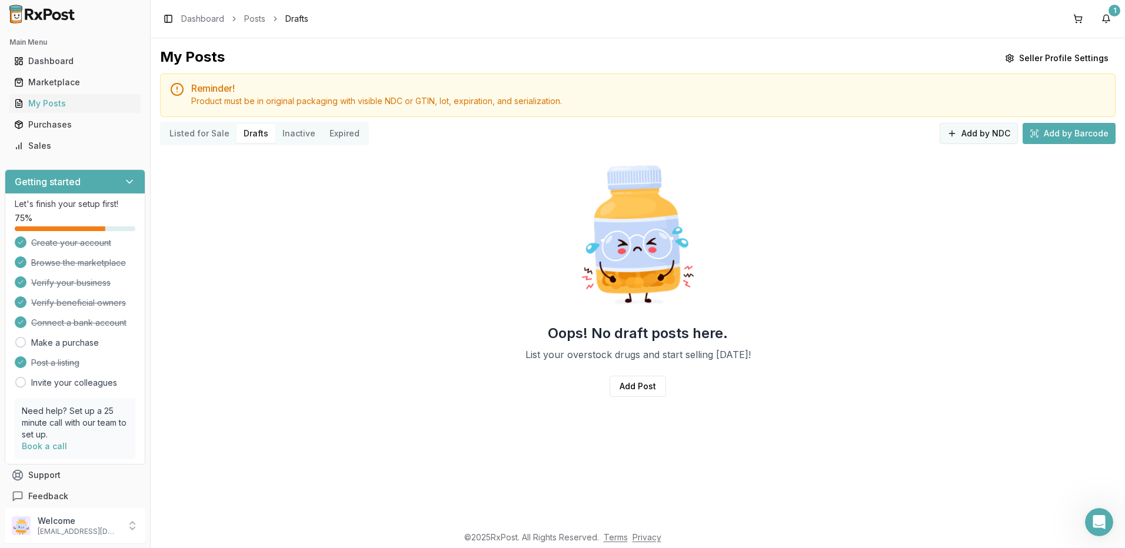
click at [980, 138] on button "Add by NDC" at bounding box center [979, 133] width 78 height 21
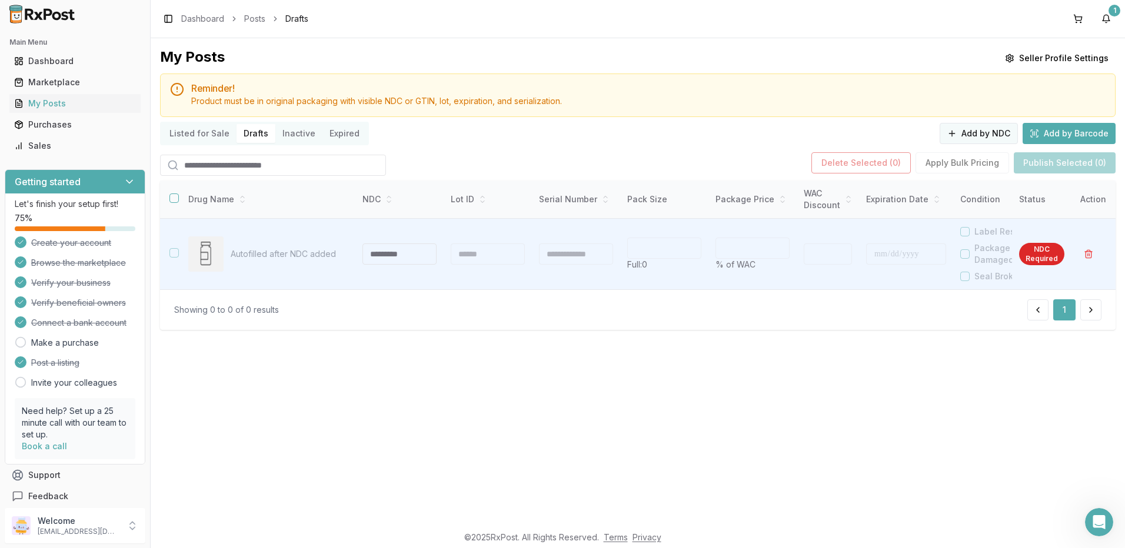
click at [972, 135] on button "Add by NDC" at bounding box center [979, 133] width 78 height 21
type input "**********"
click at [860, 366] on div "**********" at bounding box center [638, 281] width 975 height 487
type input "**"
type input "*"
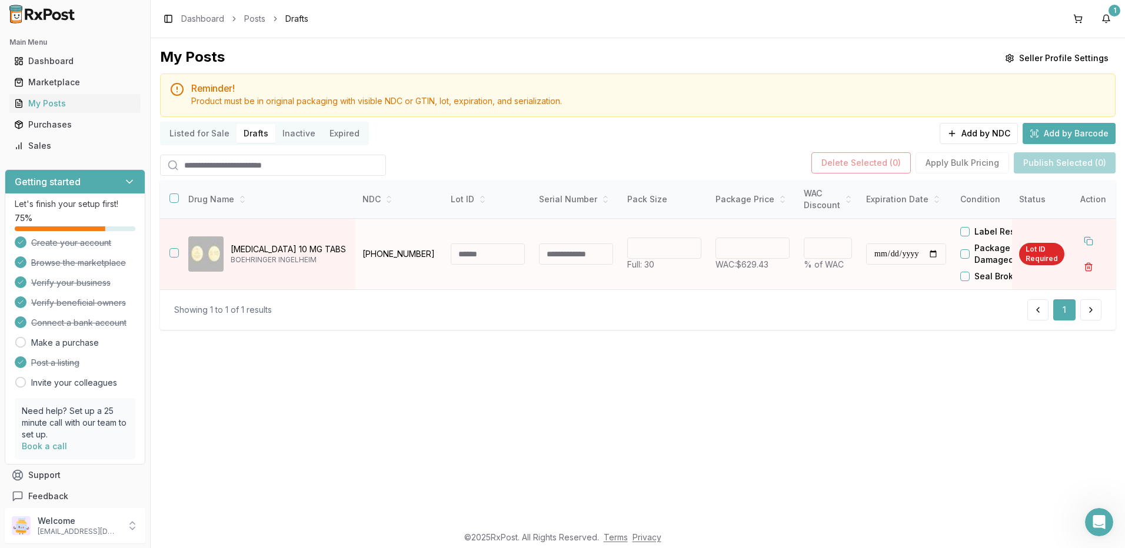
click at [1088, 267] on button "button" at bounding box center [1088, 267] width 21 height 21
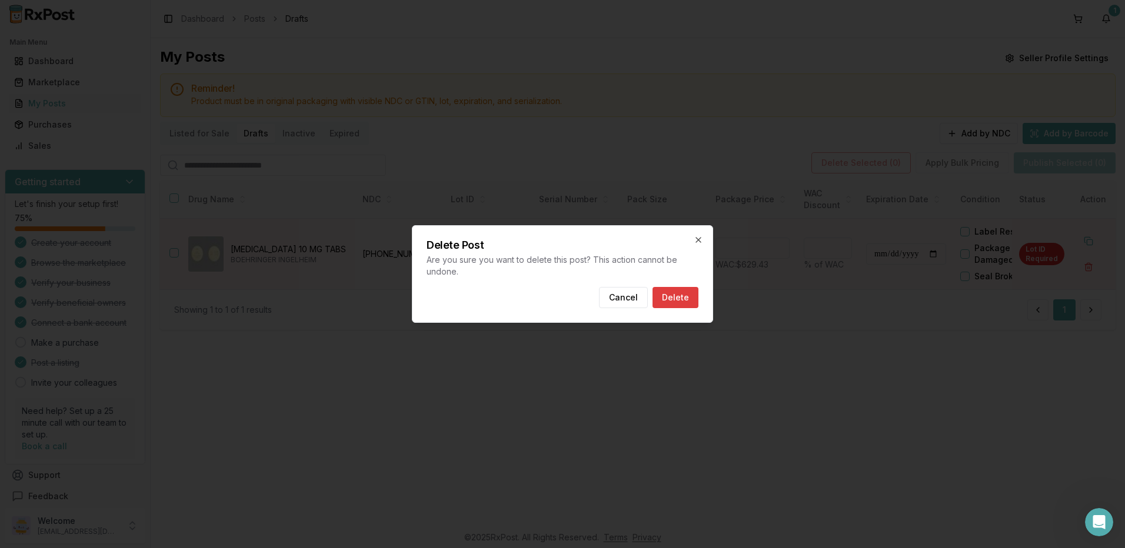
click at [685, 301] on button "Delete" at bounding box center [676, 297] width 46 height 21
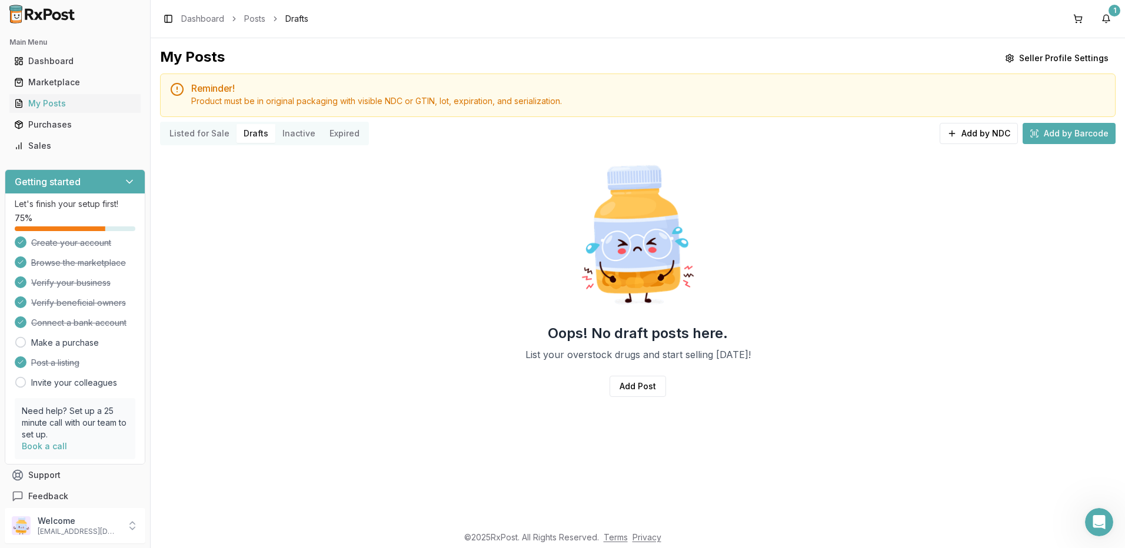
click at [187, 138] on button "Listed for Sale" at bounding box center [199, 133] width 74 height 19
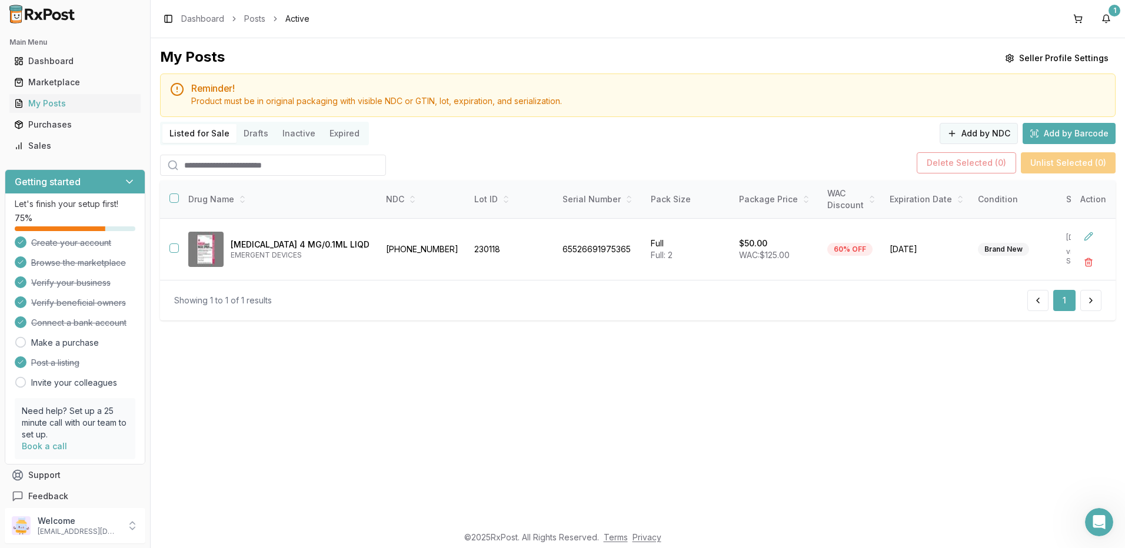
click at [959, 131] on button "Add by NDC" at bounding box center [979, 133] width 78 height 21
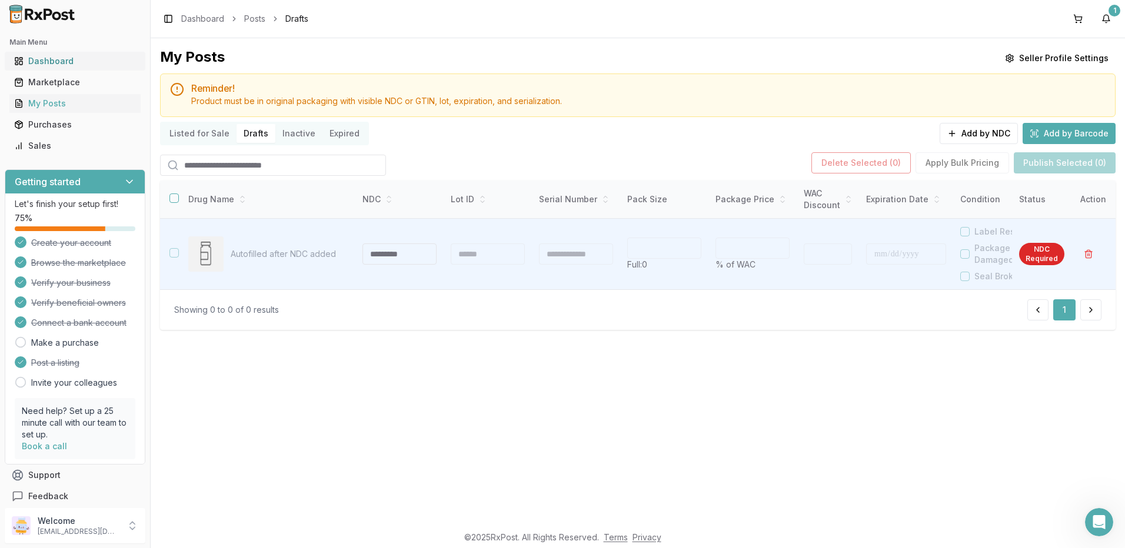
click at [56, 59] on div "Dashboard" at bounding box center [75, 61] width 122 height 12
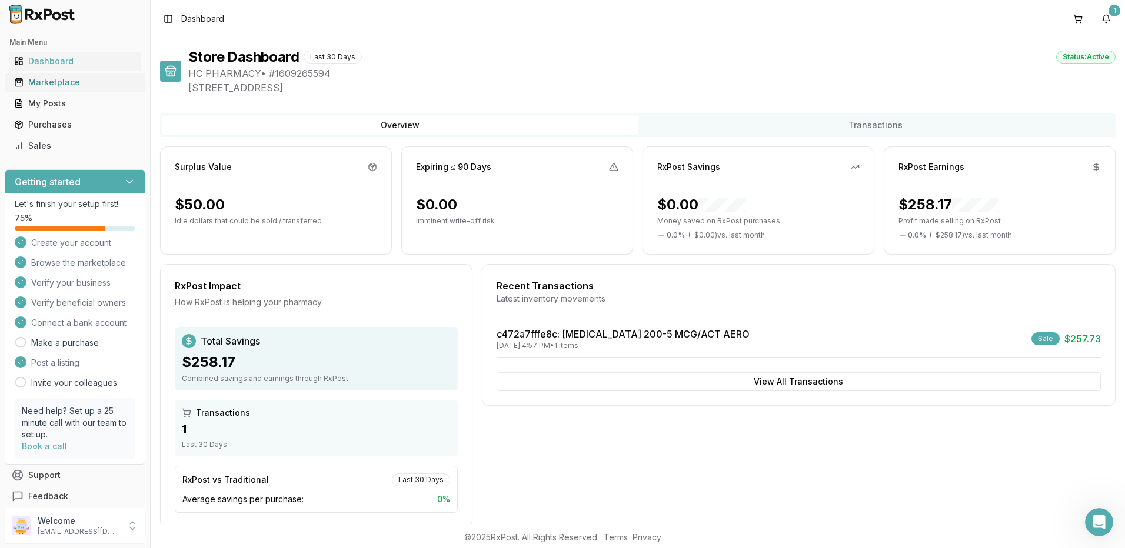
click at [64, 83] on div "Marketplace" at bounding box center [75, 83] width 122 height 12
